Goal: Navigation & Orientation: Find specific page/section

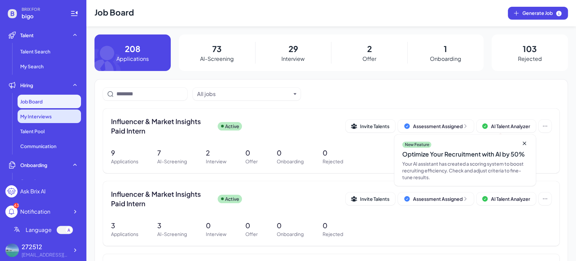
click at [45, 118] on span "My Interviews" at bounding box center [35, 116] width 31 height 7
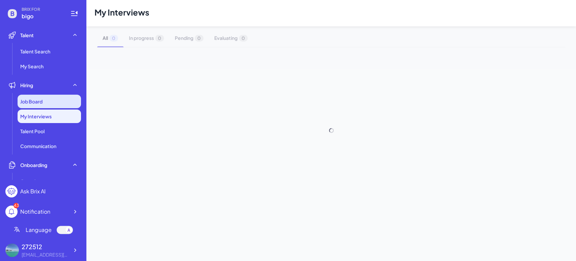
click at [47, 105] on div "Job Board" at bounding box center [49, 100] width 63 height 13
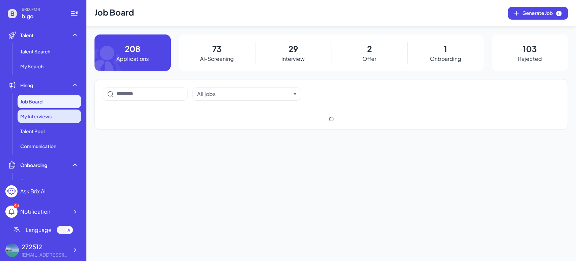
click at [48, 121] on div "My Interviews" at bounding box center [49, 115] width 63 height 13
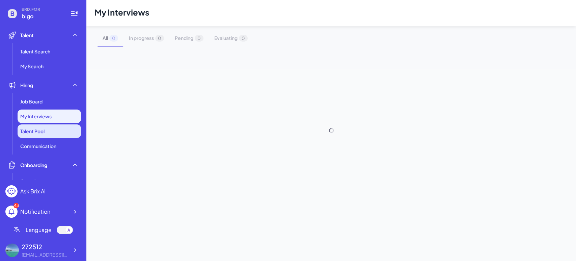
click at [45, 131] on span "Talent Pool" at bounding box center [32, 131] width 24 height 7
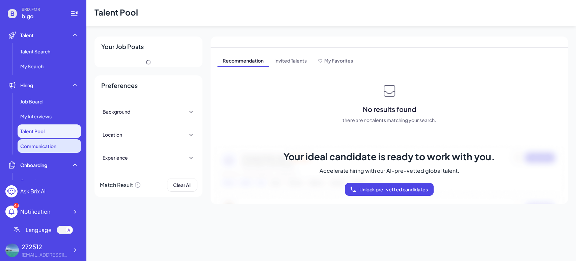
click at [40, 148] on span "Communication" at bounding box center [38, 145] width 36 height 7
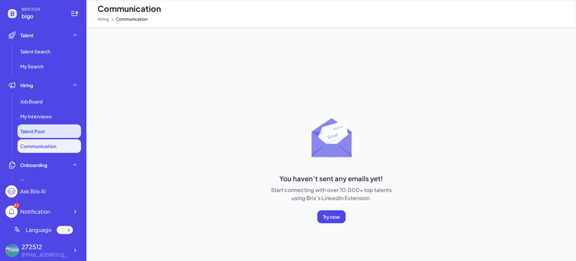
click at [44, 135] on li "Talent Pool" at bounding box center [49, 130] width 63 height 13
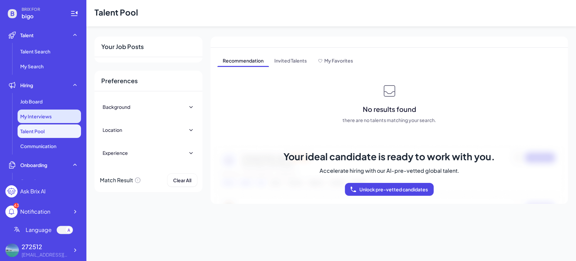
click at [50, 118] on span "My Interviews" at bounding box center [35, 116] width 31 height 7
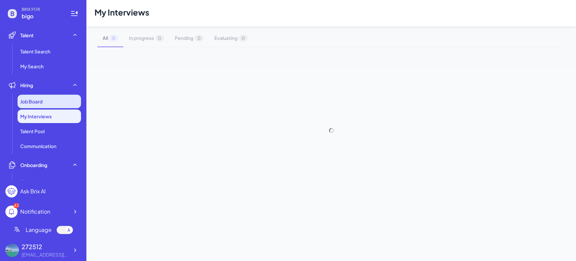
click at [46, 106] on div "Job Board" at bounding box center [49, 100] width 63 height 13
